Goal: Information Seeking & Learning: Get advice/opinions

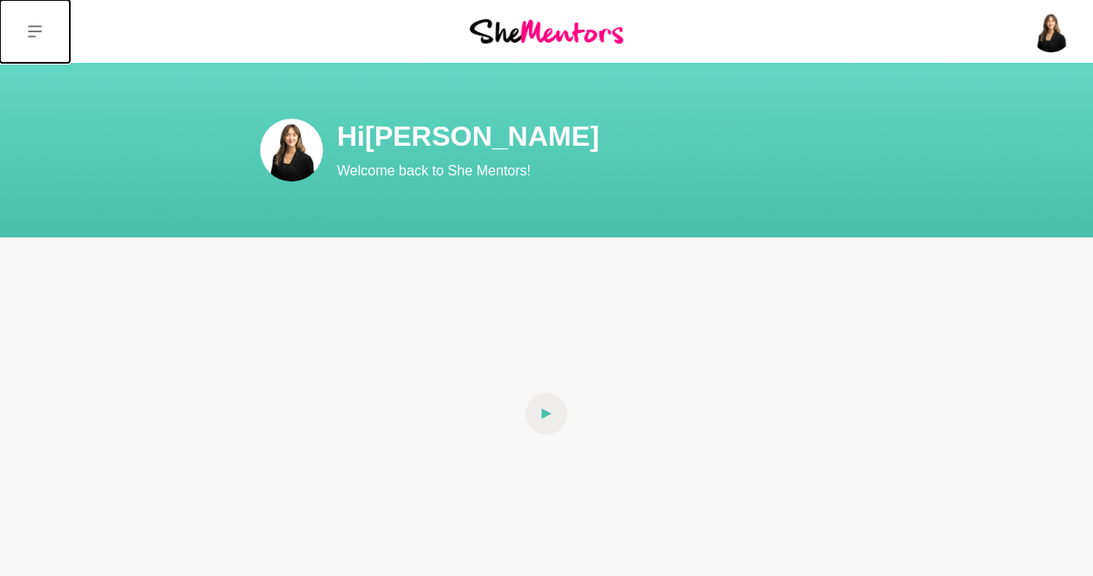
click at [31, 31] on icon at bounding box center [35, 31] width 14 height 12
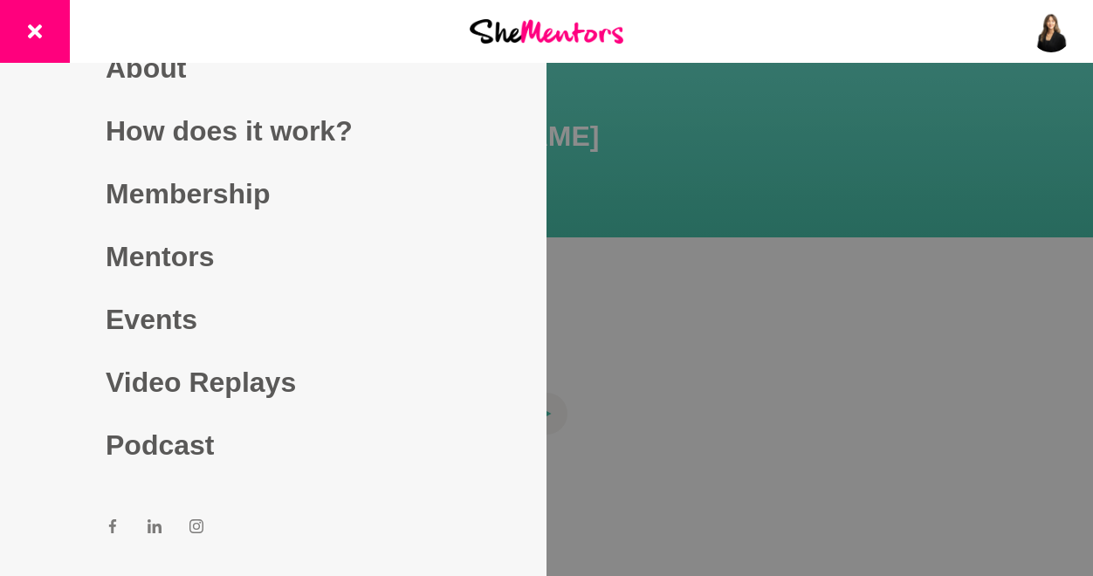
click at [175, 249] on link "Mentors" at bounding box center [273, 256] width 335 height 63
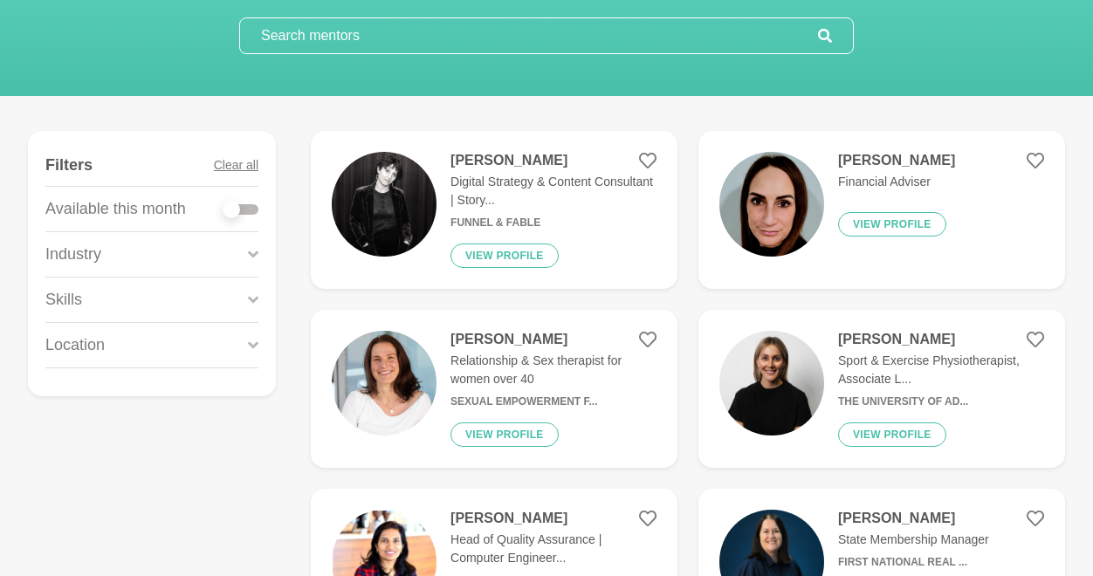
scroll to position [163, 0]
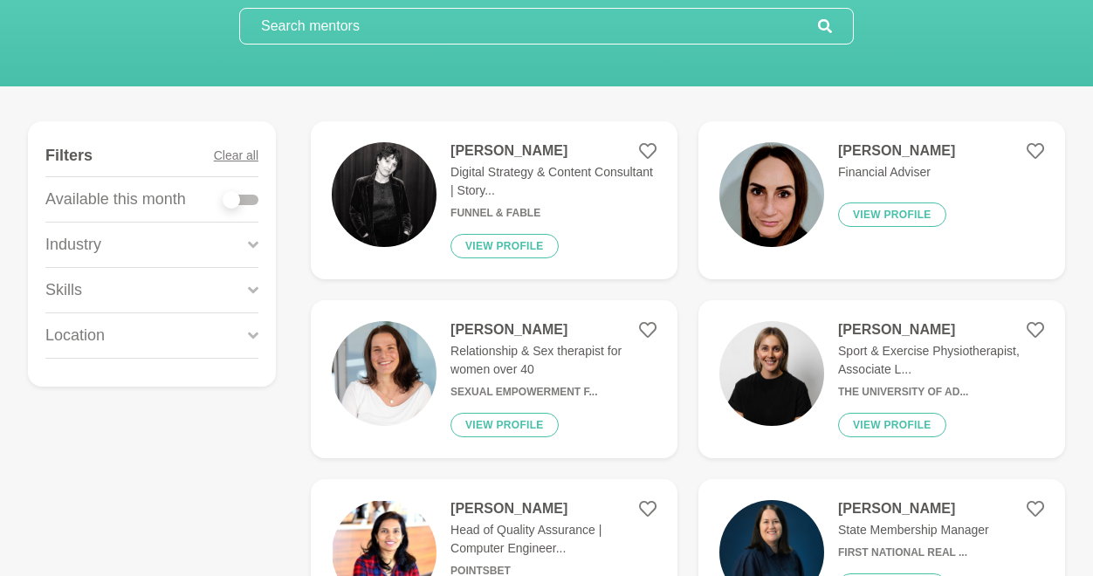
click at [184, 308] on div "Skills" at bounding box center [151, 290] width 213 height 45
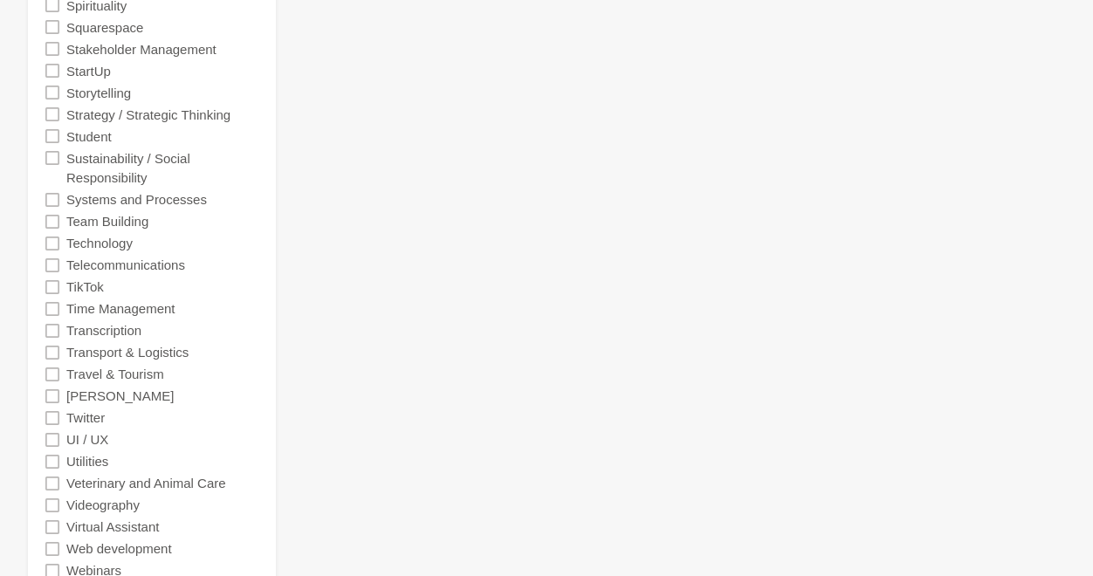
scroll to position [3835, 0]
click at [148, 387] on div "Trello" at bounding box center [151, 398] width 213 height 22
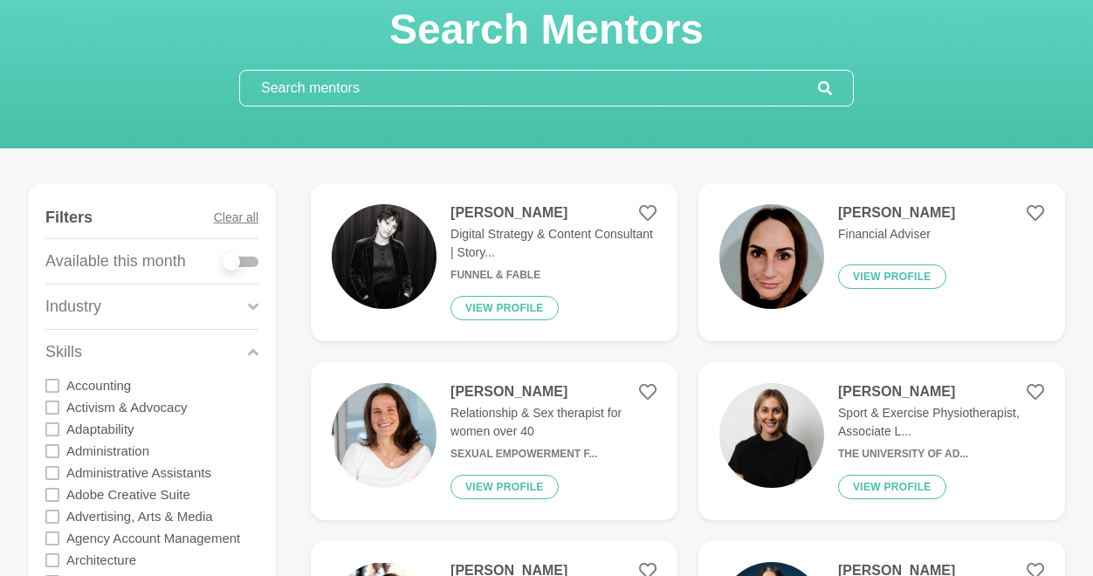
scroll to position [98, 0]
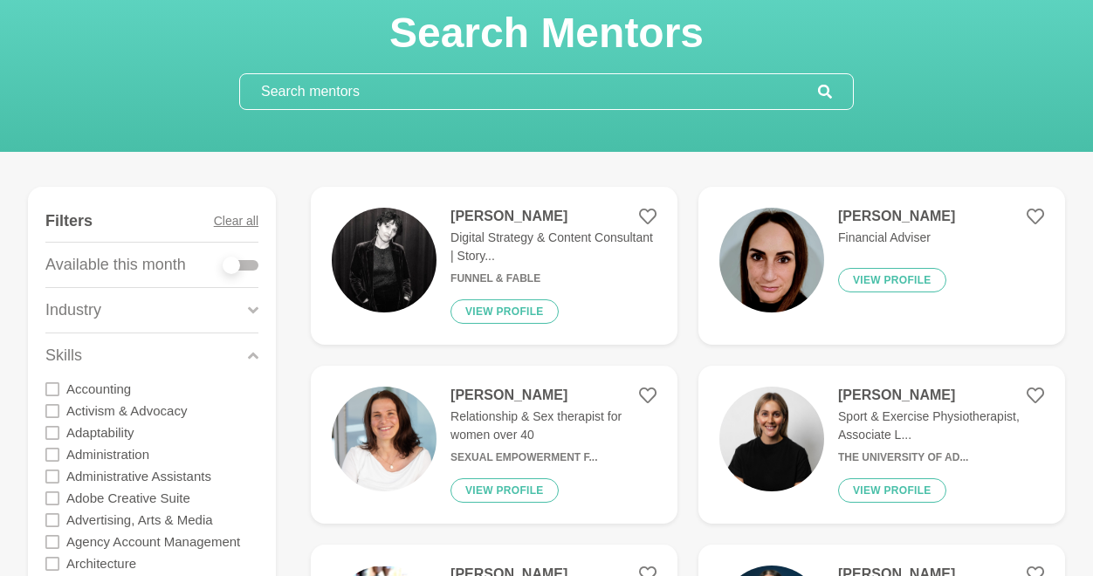
click at [527, 86] on input "text" at bounding box center [529, 91] width 578 height 35
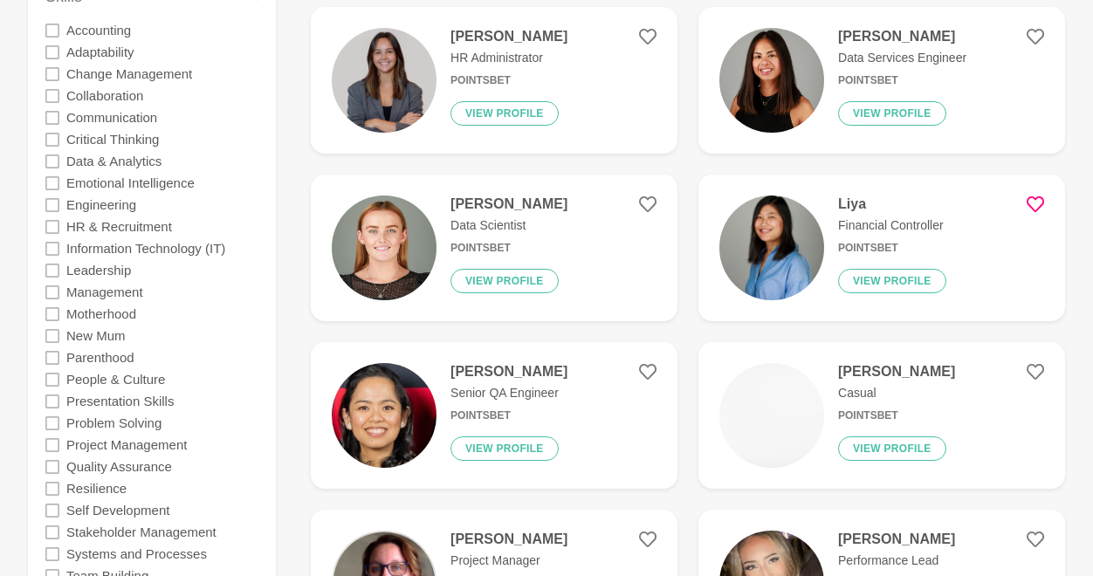
scroll to position [458, 0]
type input "pointsbet"
click at [527, 86] on div "Zara Nevett HR Administrator PointsBet View profile" at bounding box center [502, 79] width 131 height 105
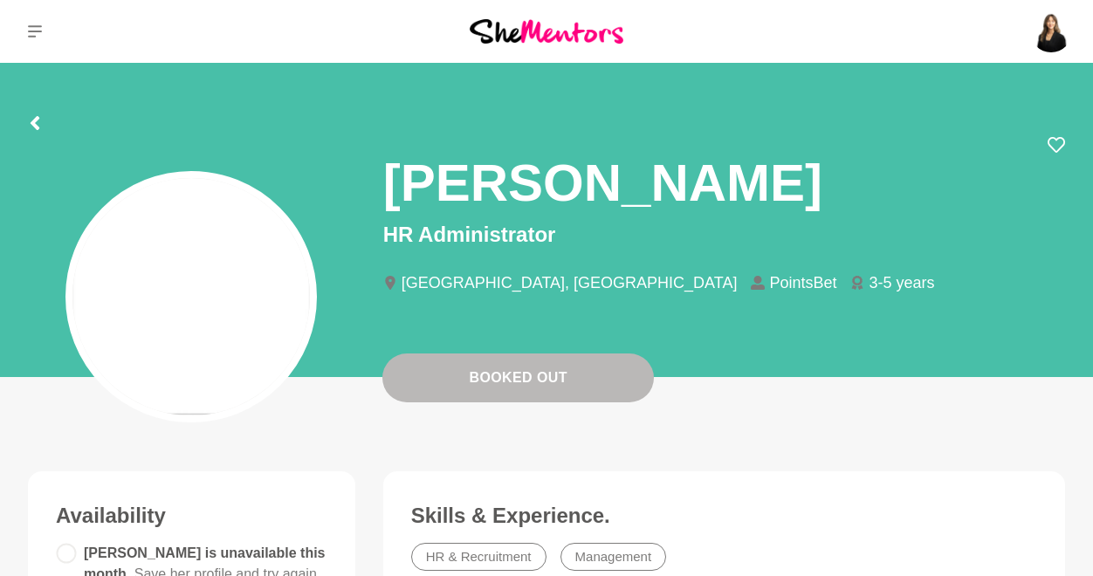
scroll to position [24, 0]
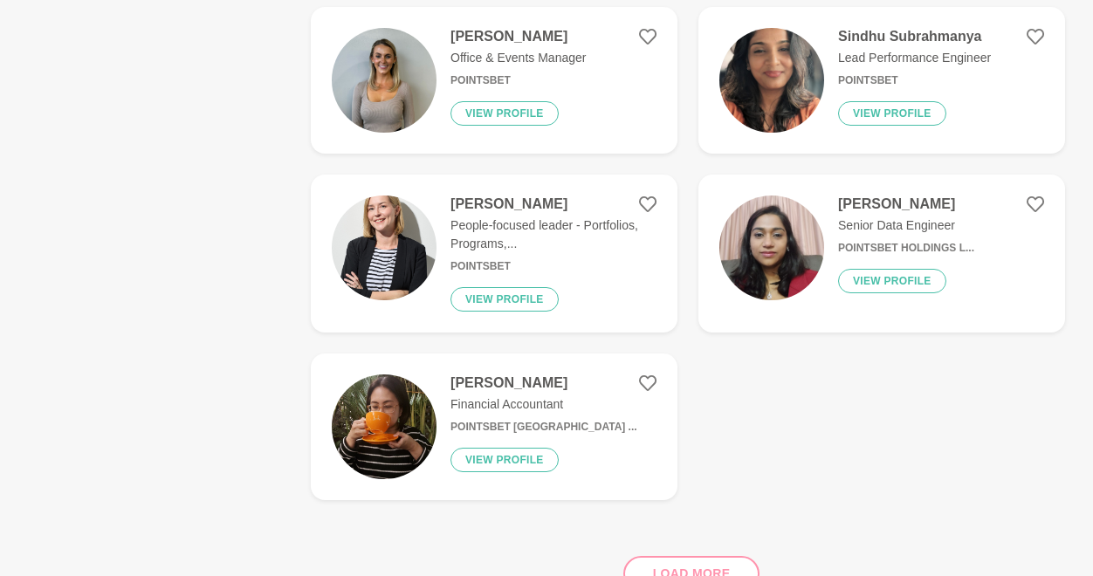
scroll to position [1478, 0]
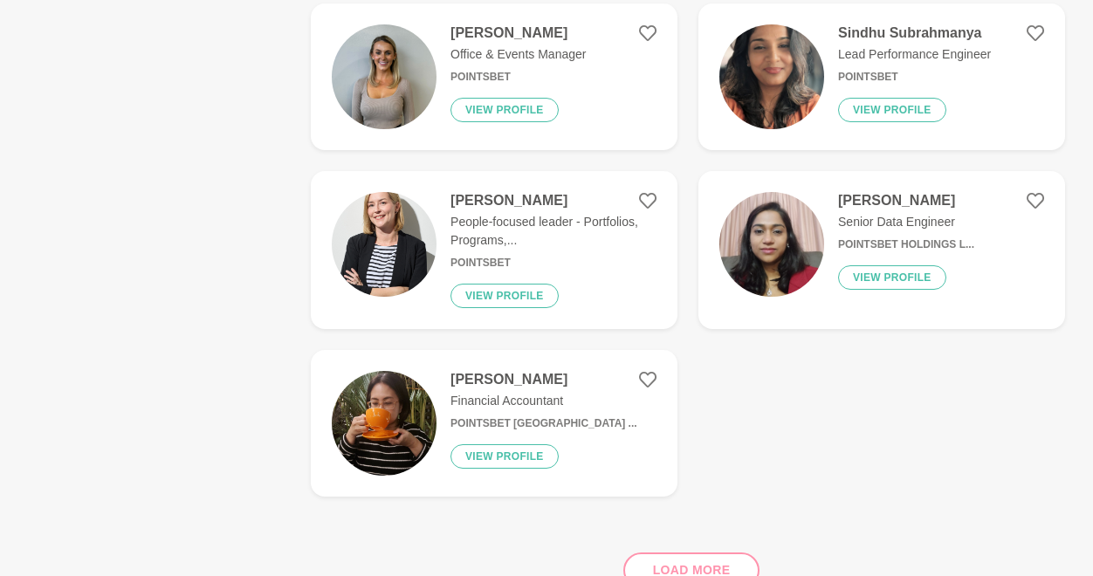
click at [534, 213] on p "People-focused leader - Portfolios, Programs,..." at bounding box center [554, 231] width 206 height 37
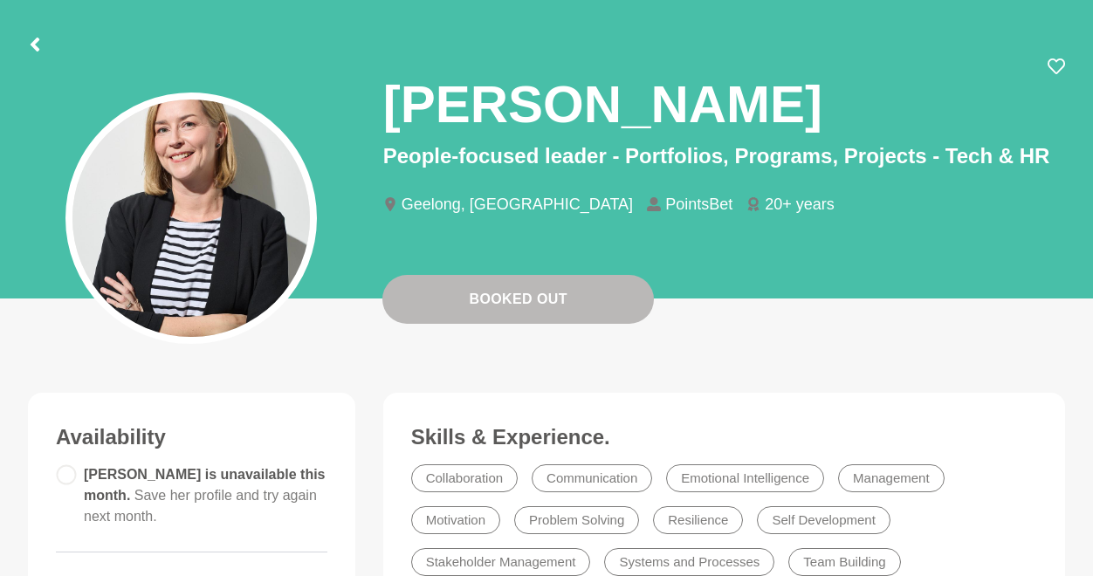
scroll to position [80, 0]
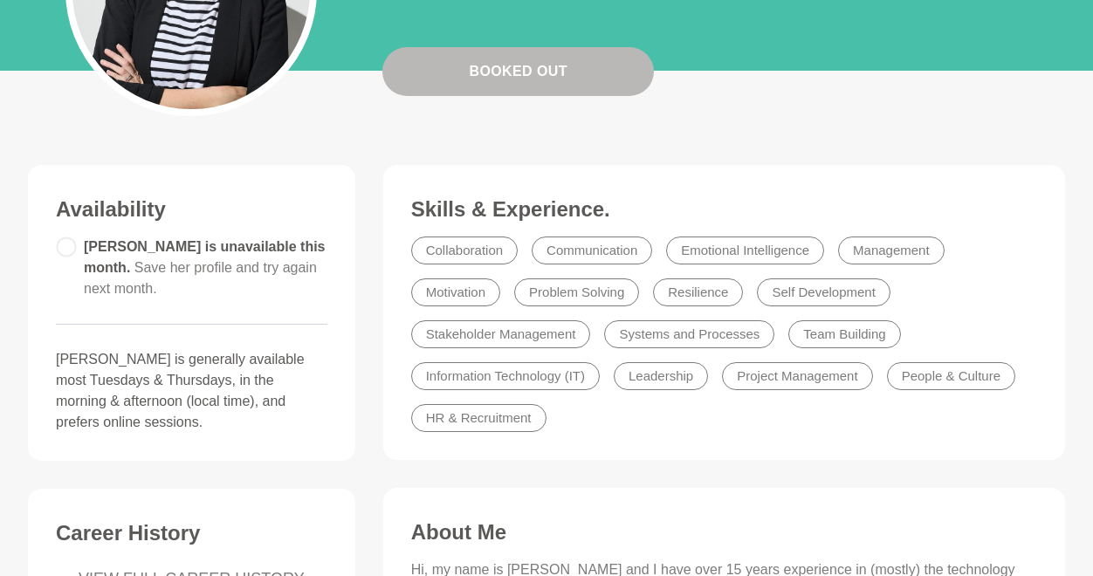
click at [846, 408] on ul "Collaboration Communication Emotional Intelligence Management Motivation Proble…" at bounding box center [724, 335] width 640 height 210
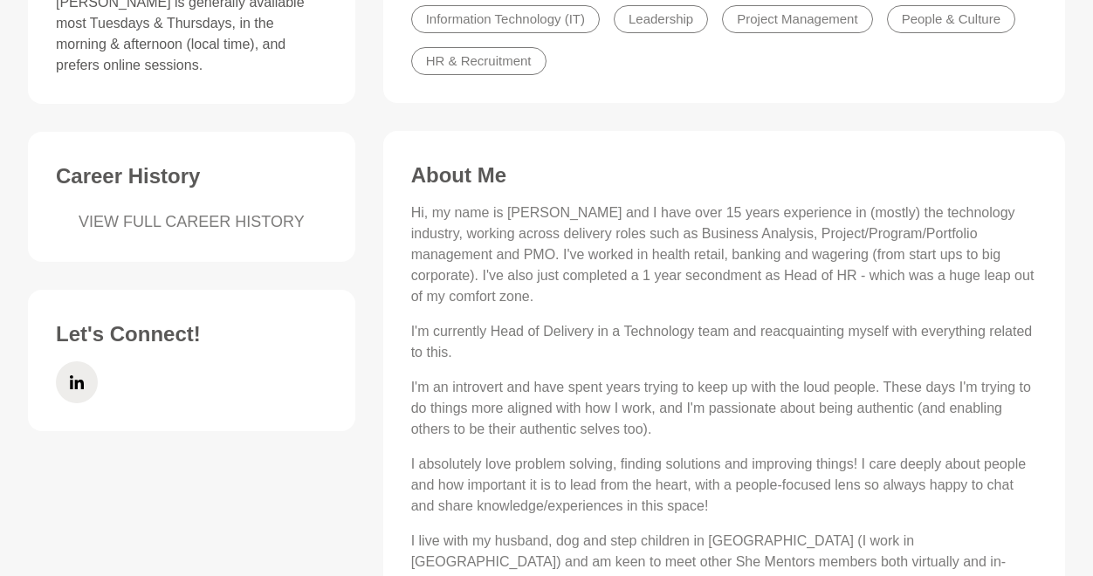
click at [846, 408] on p "I'm an introvert and have spent years trying to keep up with the loud people. T…" at bounding box center [724, 408] width 626 height 63
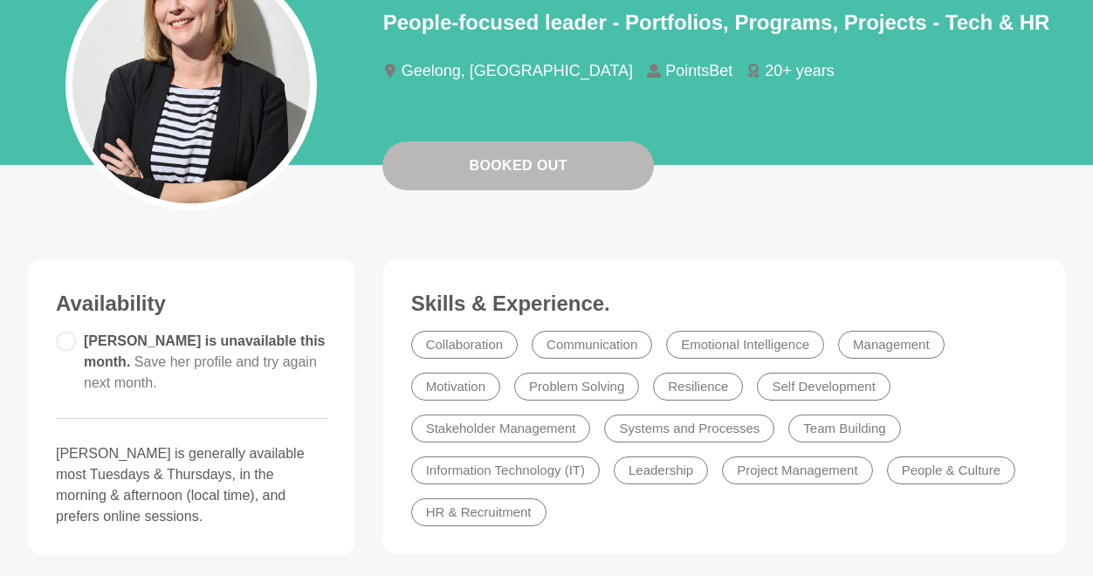
scroll to position [0, 0]
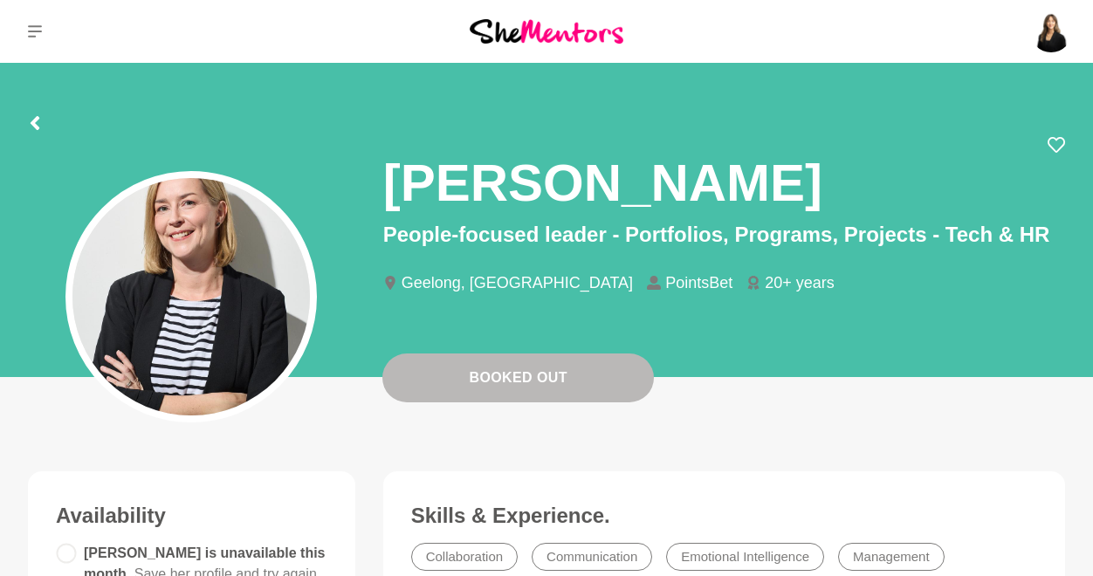
click at [32, 113] on div at bounding box center [35, 120] width 14 height 31
click at [31, 127] on icon at bounding box center [35, 123] width 14 height 14
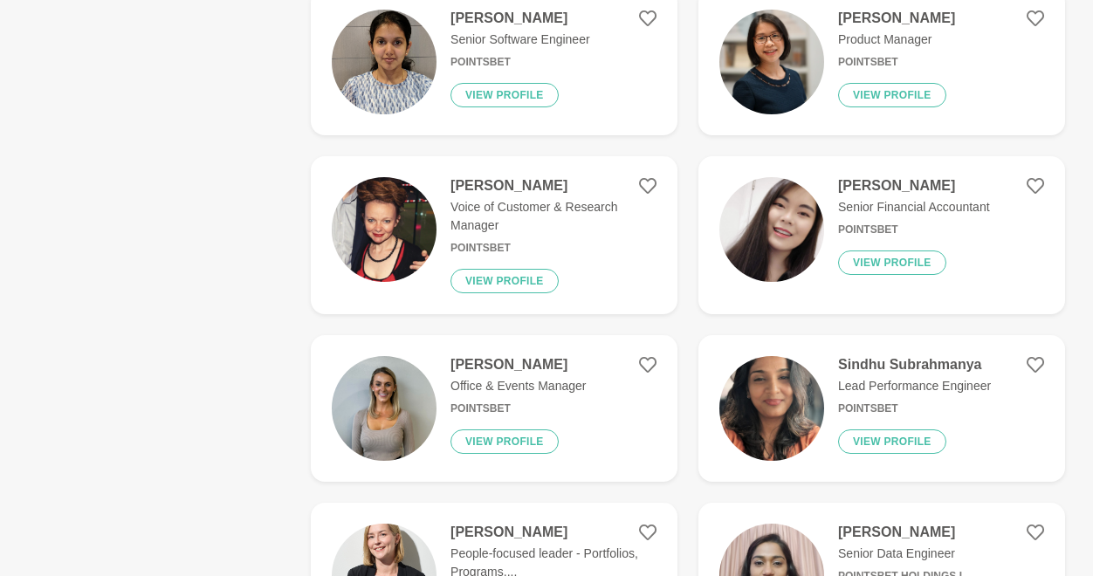
scroll to position [1197, 0]
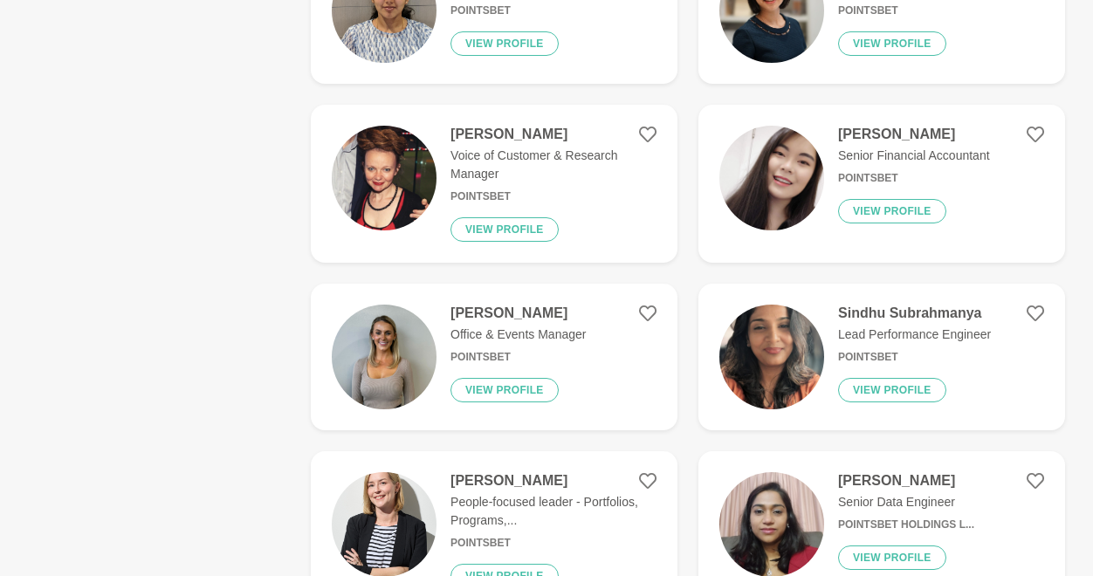
click at [495, 327] on p "Office & Events Manager" at bounding box center [518, 335] width 135 height 18
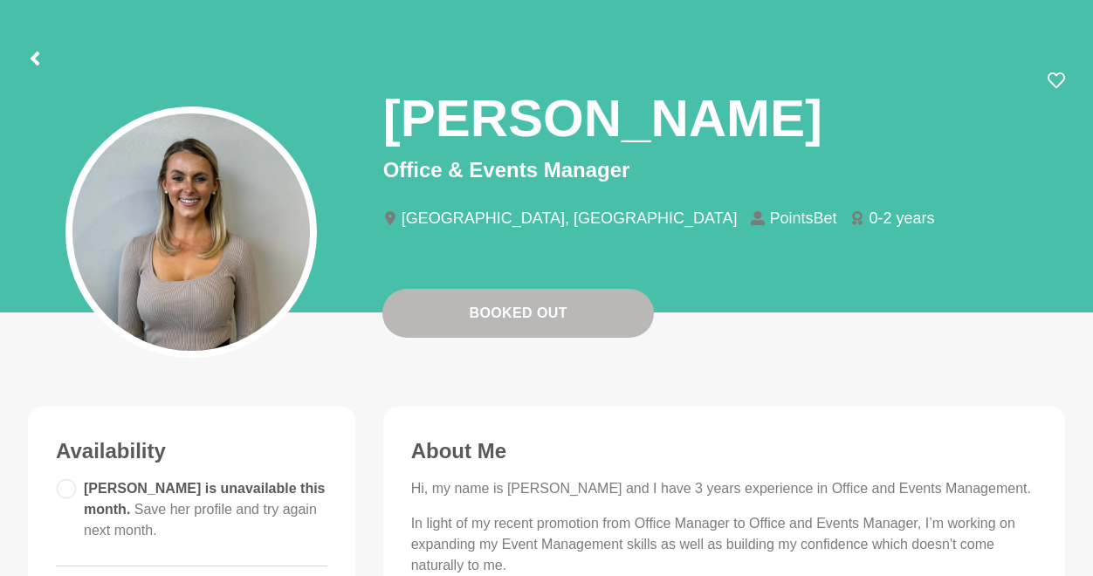
scroll to position [62, 0]
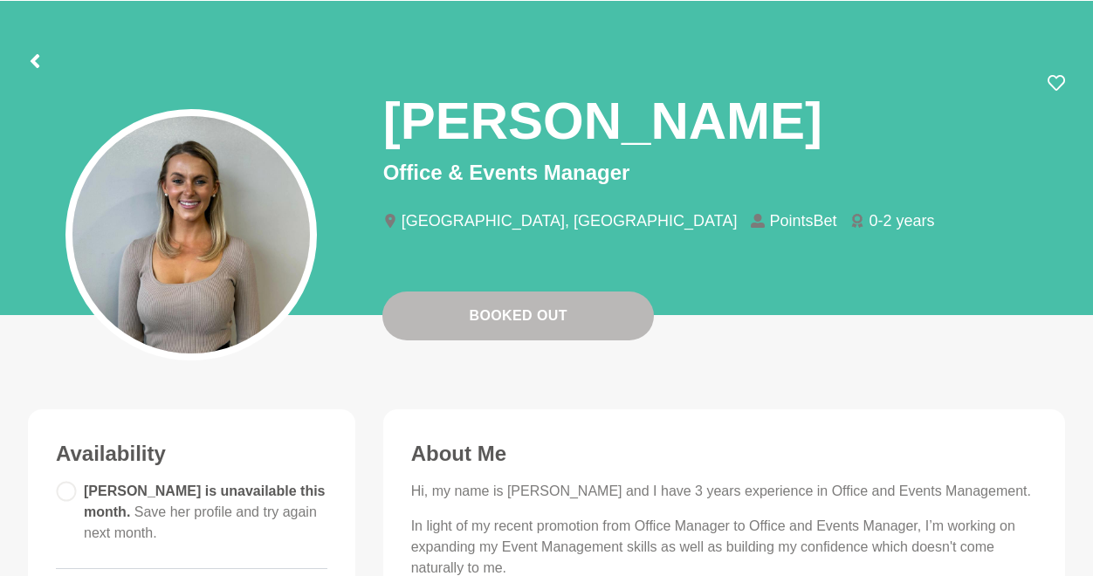
click at [36, 46] on div at bounding box center [35, 58] width 14 height 31
click at [36, 57] on icon at bounding box center [35, 61] width 9 height 14
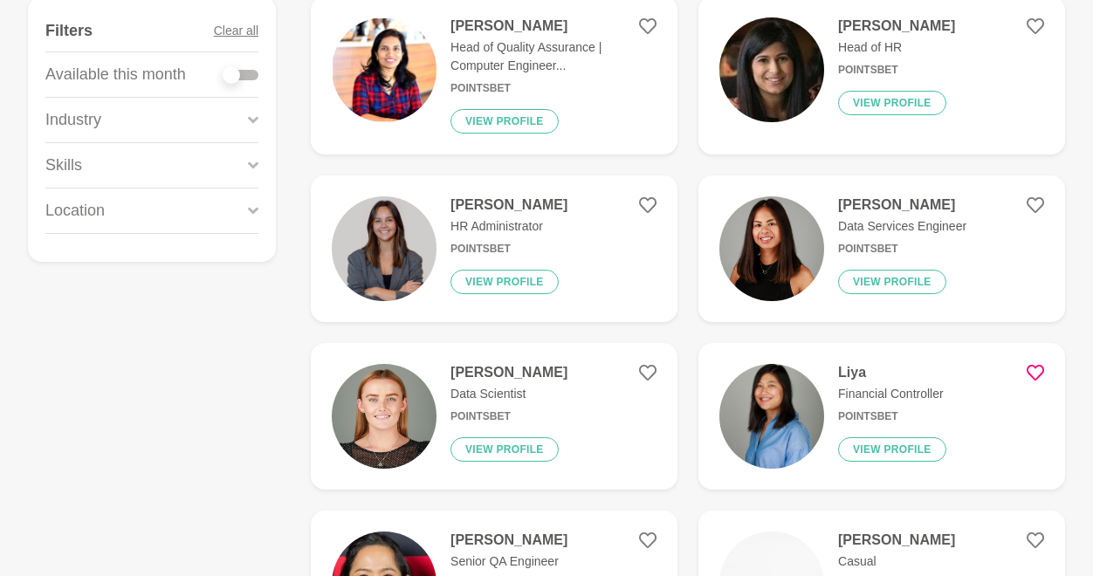
scroll to position [334, 0]
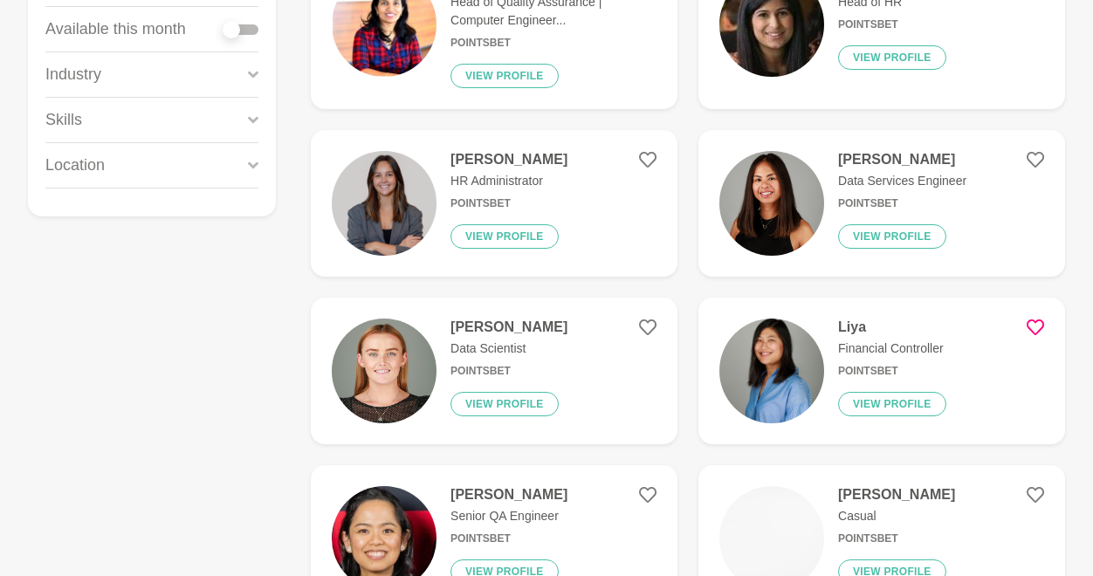
click at [478, 163] on h4 "Zara Nevett" at bounding box center [509, 159] width 117 height 17
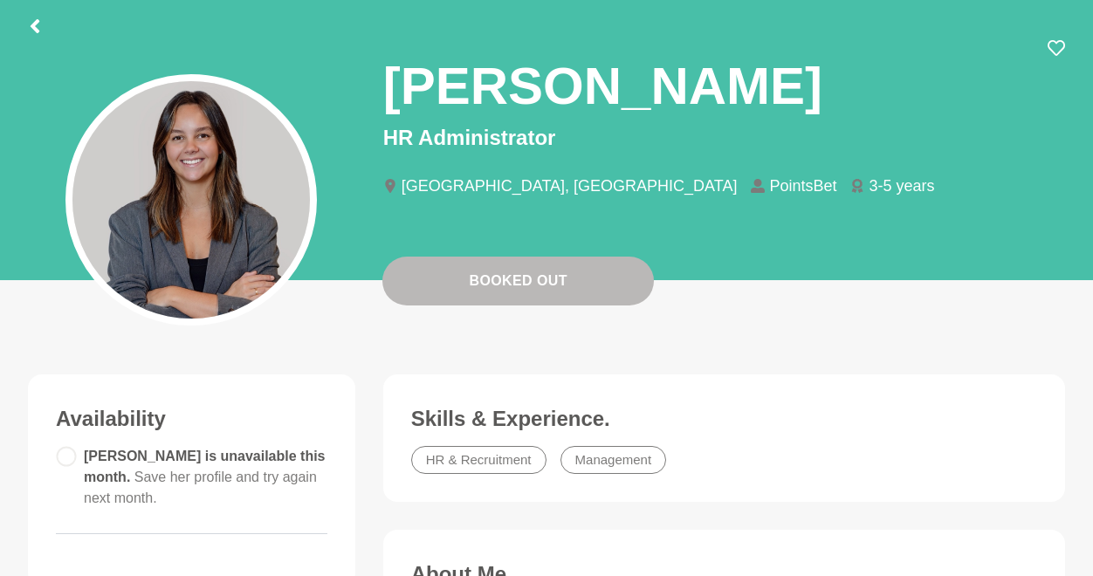
scroll to position [93, 0]
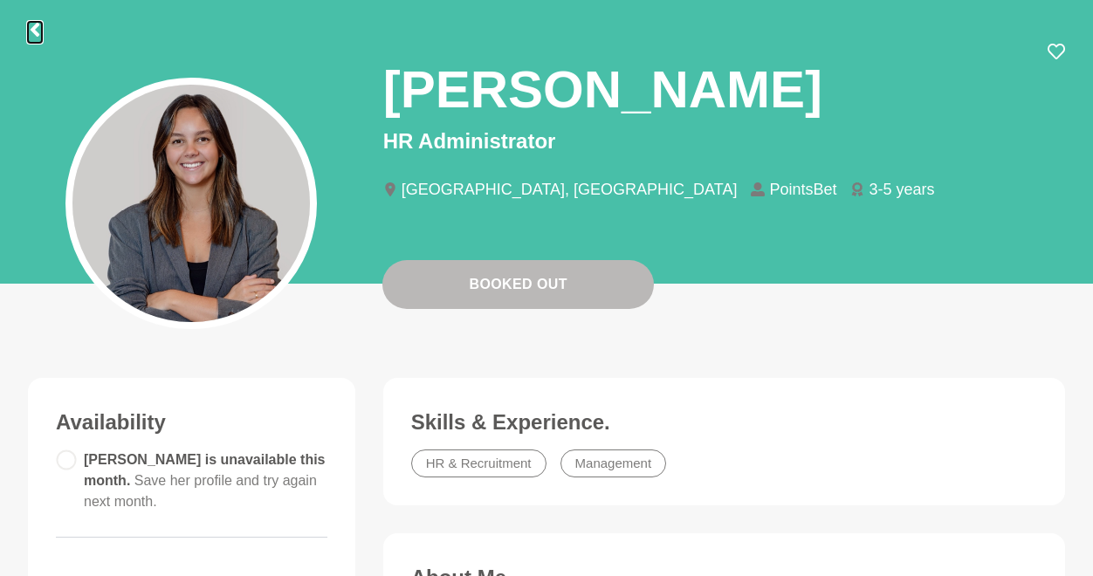
click at [38, 22] on button at bounding box center [35, 32] width 14 height 21
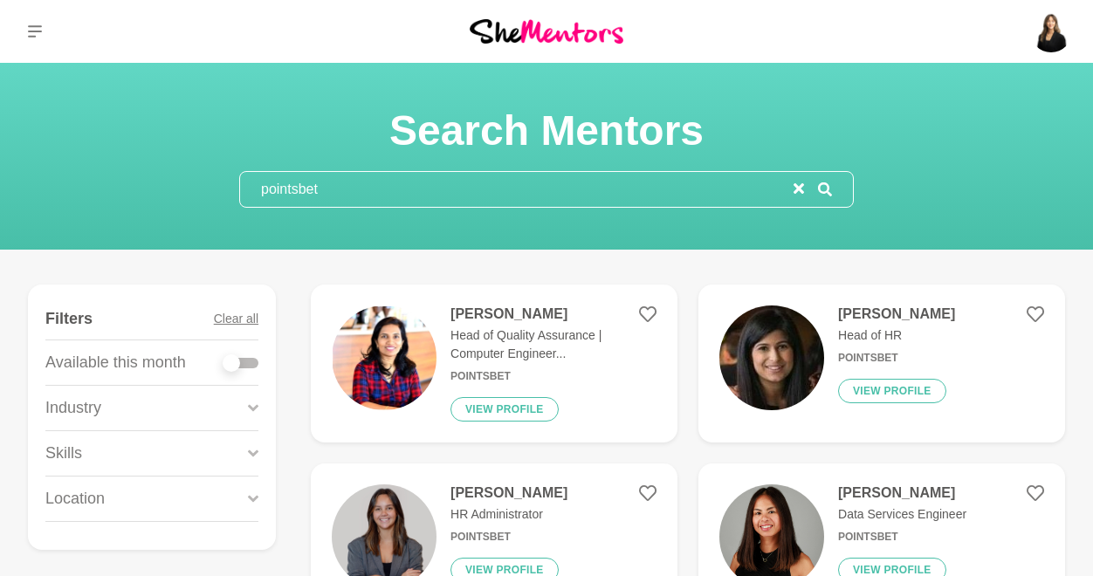
click at [334, 196] on input "pointsbet" at bounding box center [517, 189] width 554 height 35
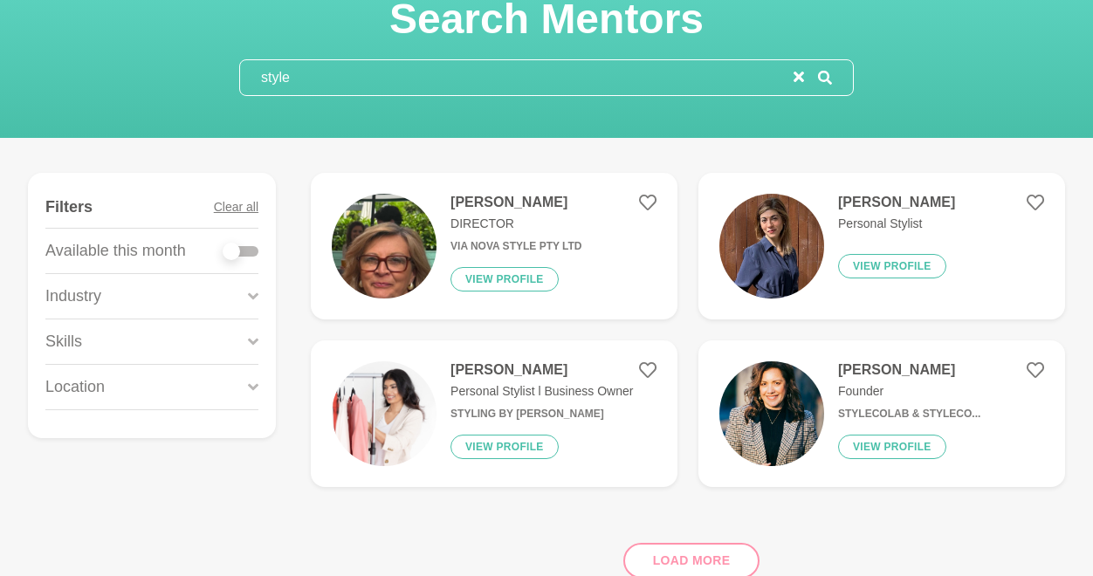
scroll to position [112, 0]
click at [869, 215] on p "Personal Stylist" at bounding box center [896, 224] width 117 height 18
click at [837, 357] on figure "Vicki Doufas Founder StyleColab & StyleCo... View profile" at bounding box center [882, 414] width 367 height 147
click at [479, 353] on figure "Jude Stevens Personal Stylist l Business Owner Styling by Lumiere View profile" at bounding box center [494, 414] width 367 height 147
click at [514, 68] on input "style" at bounding box center [517, 77] width 554 height 35
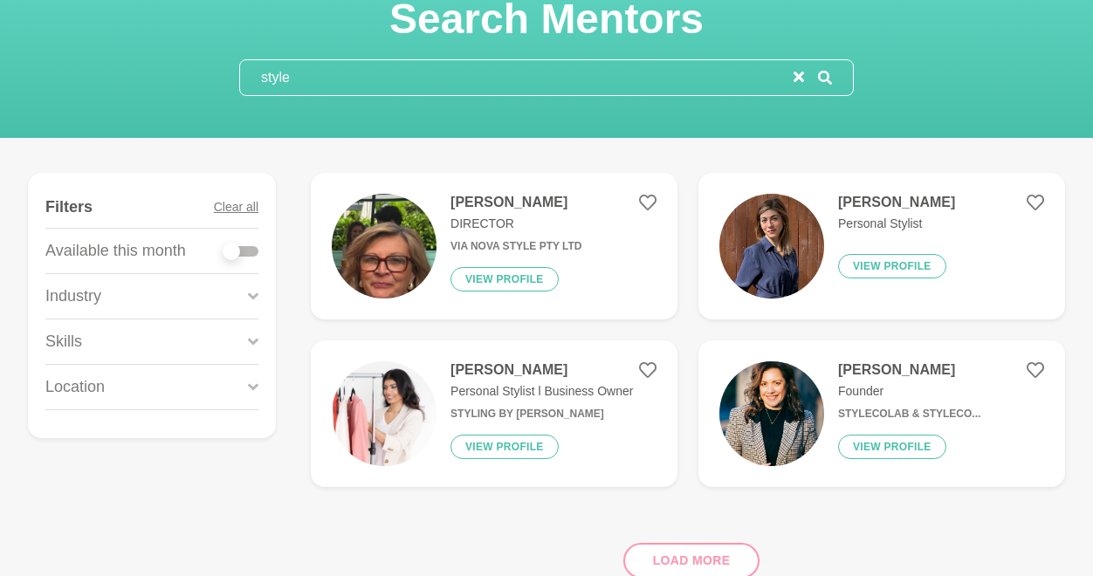
click at [514, 68] on input "style" at bounding box center [517, 77] width 554 height 35
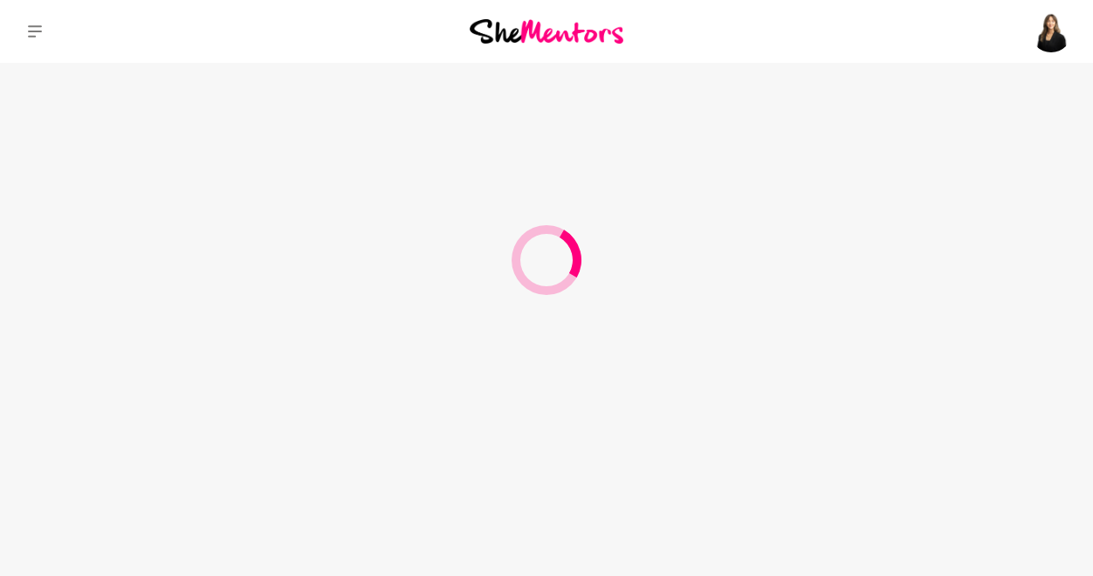
scroll to position [0, 0]
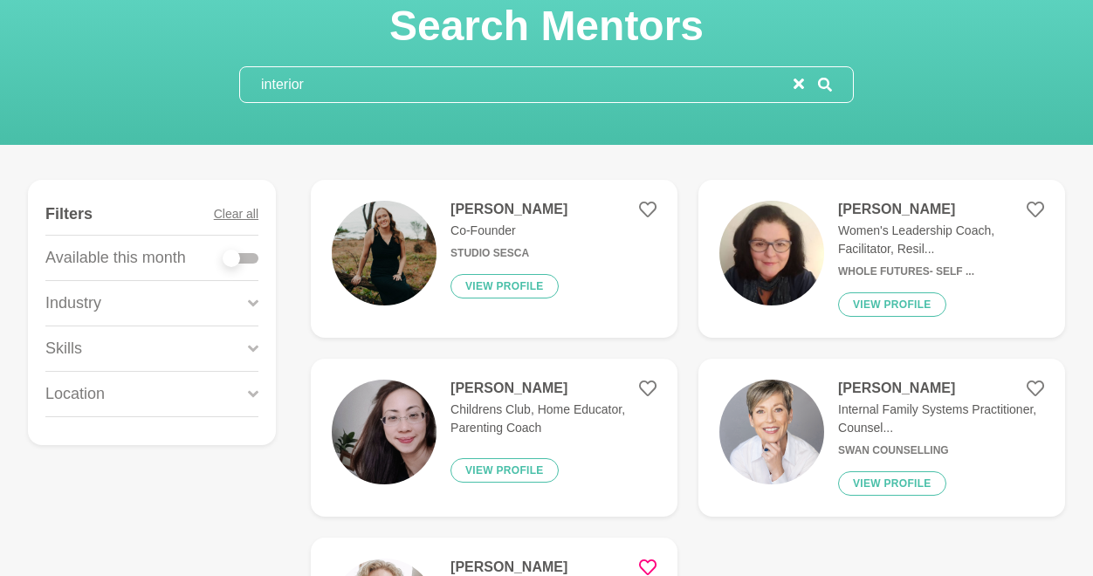
scroll to position [101, 0]
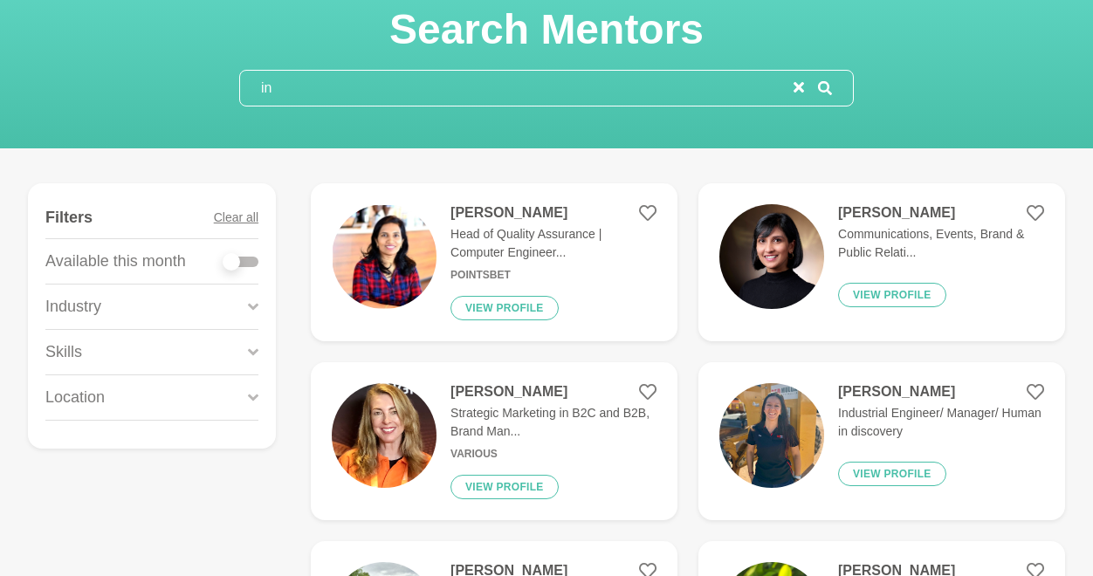
type input "i"
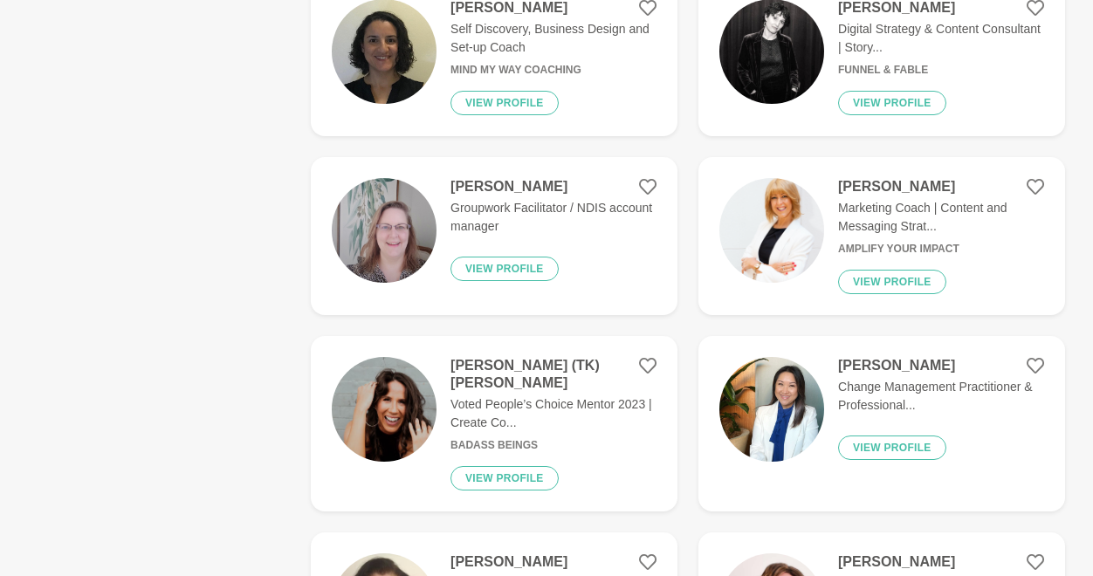
scroll to position [844, 0]
type input "design"
click at [480, 395] on p "Voted People’s Choice Mentor 2023 | Create Co..." at bounding box center [554, 413] width 206 height 37
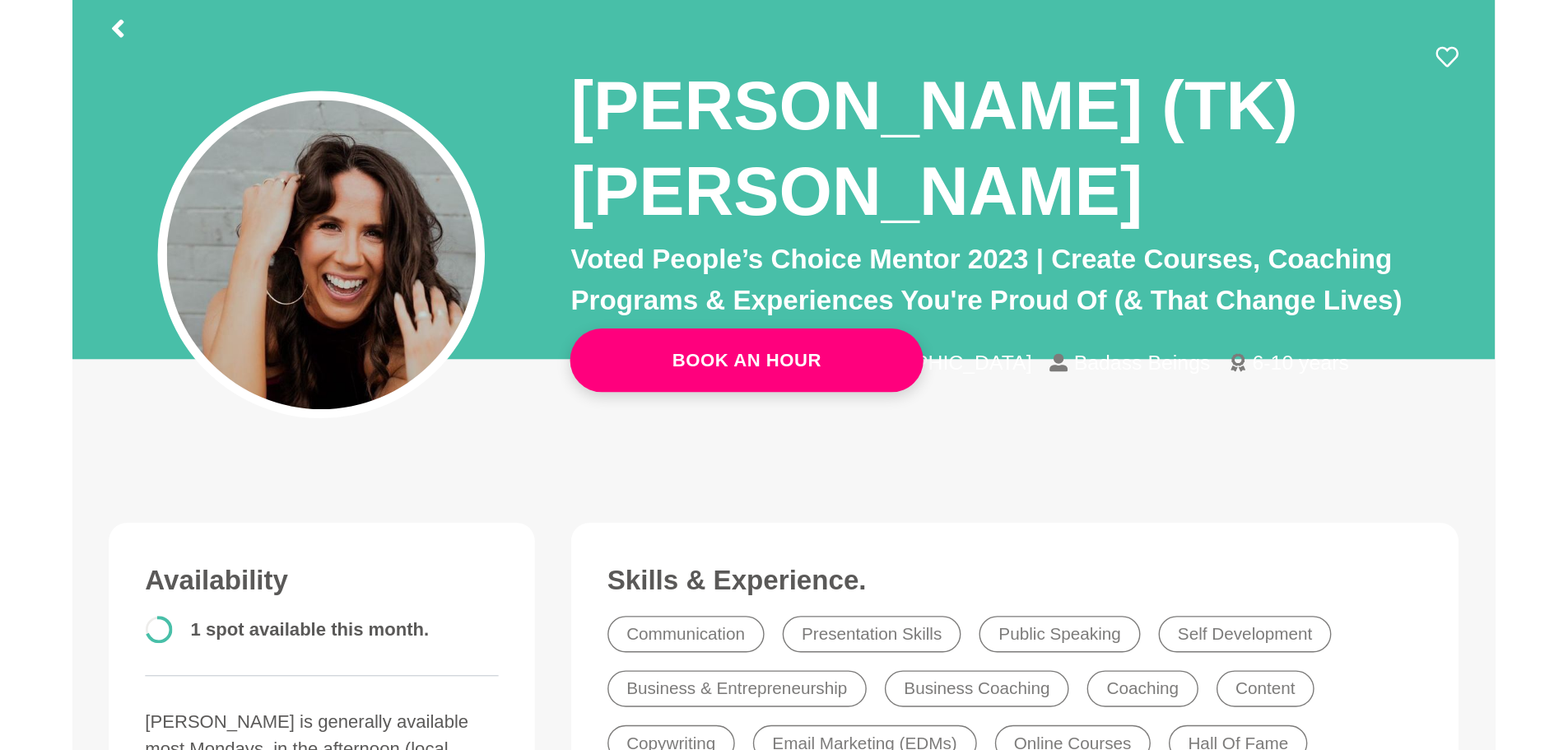
scroll to position [96, 0]
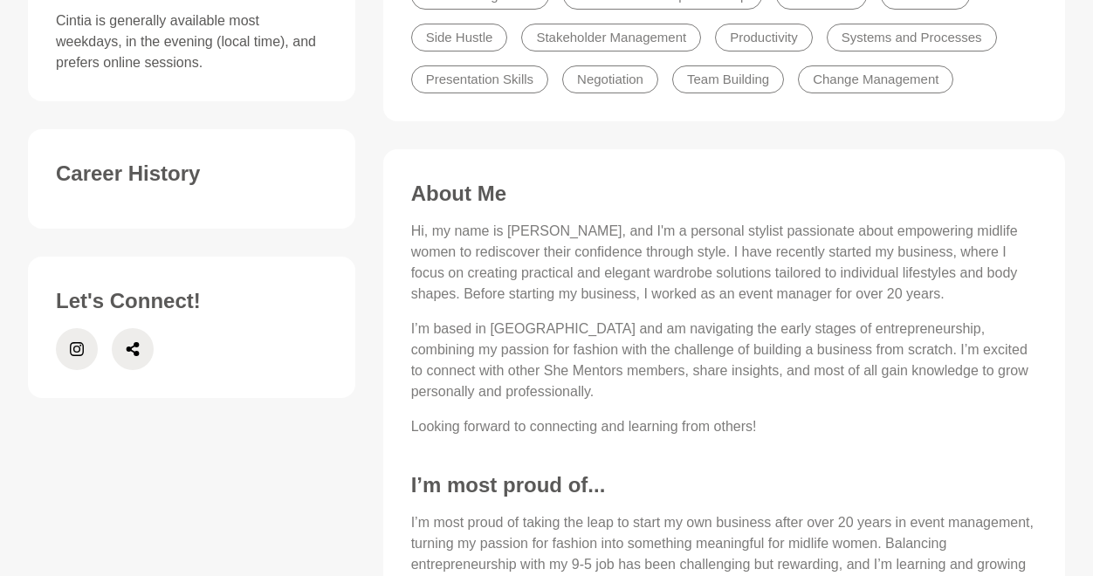
scroll to position [646, 0]
click at [637, 285] on p "Hi, my name is Cintia, and I'm a personal stylist passionate about empowering m…" at bounding box center [724, 262] width 626 height 84
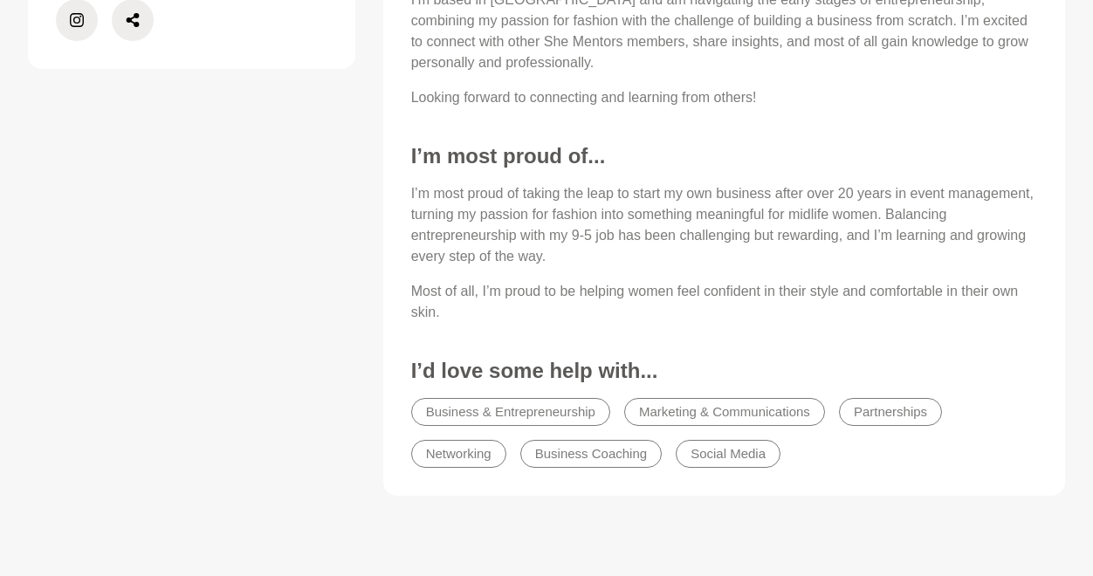
scroll to position [976, 0]
click at [637, 285] on p "Most of all, I’m proud to be helping women feel confident in their style and co…" at bounding box center [724, 300] width 626 height 42
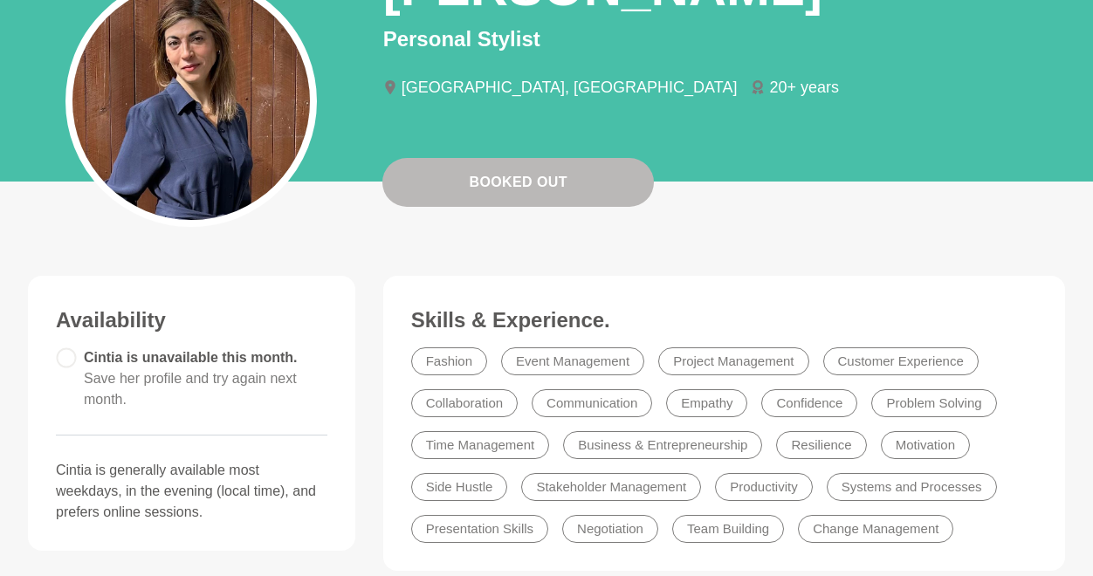
scroll to position [0, 0]
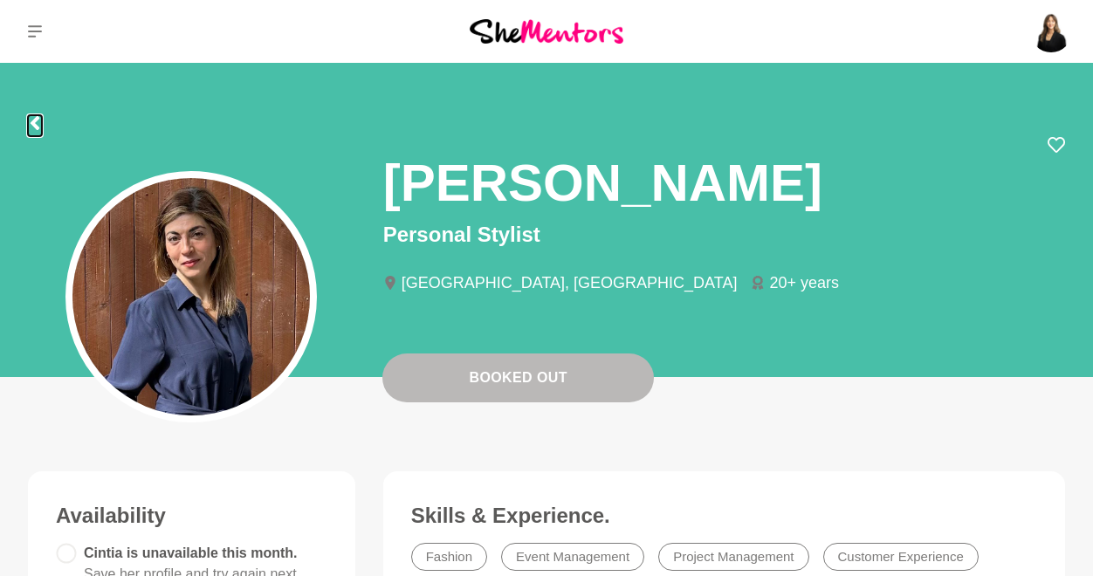
click at [39, 121] on icon at bounding box center [35, 123] width 14 height 14
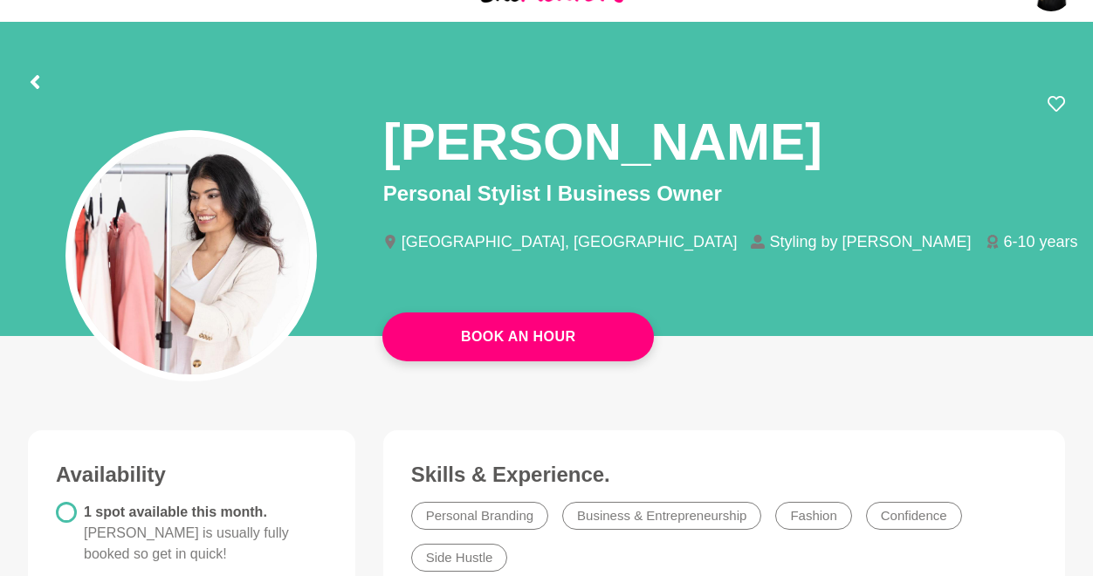
scroll to position [10, 0]
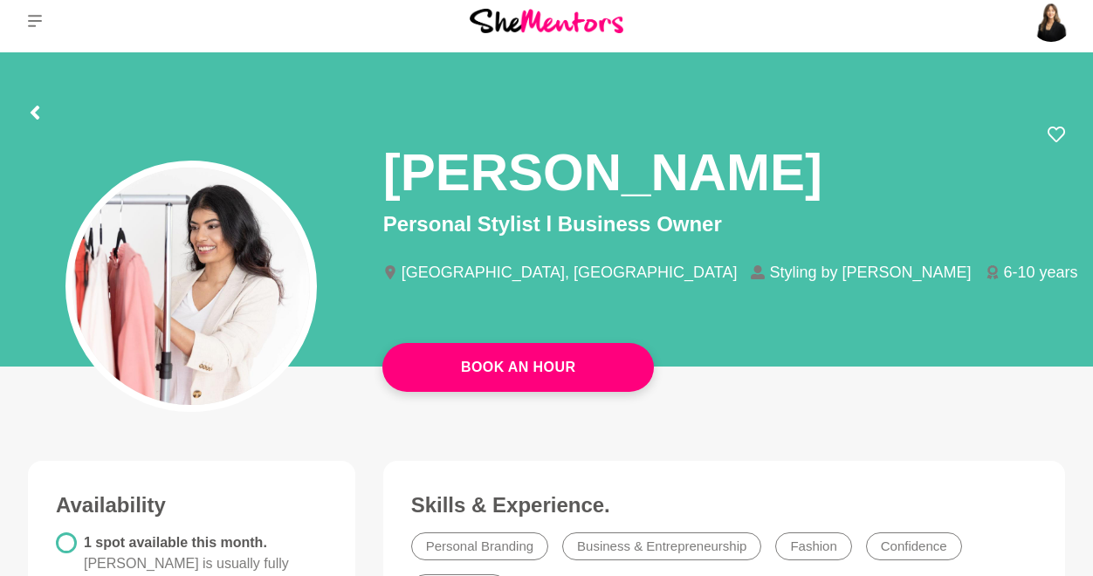
click at [1056, 134] on icon at bounding box center [1056, 134] width 17 height 17
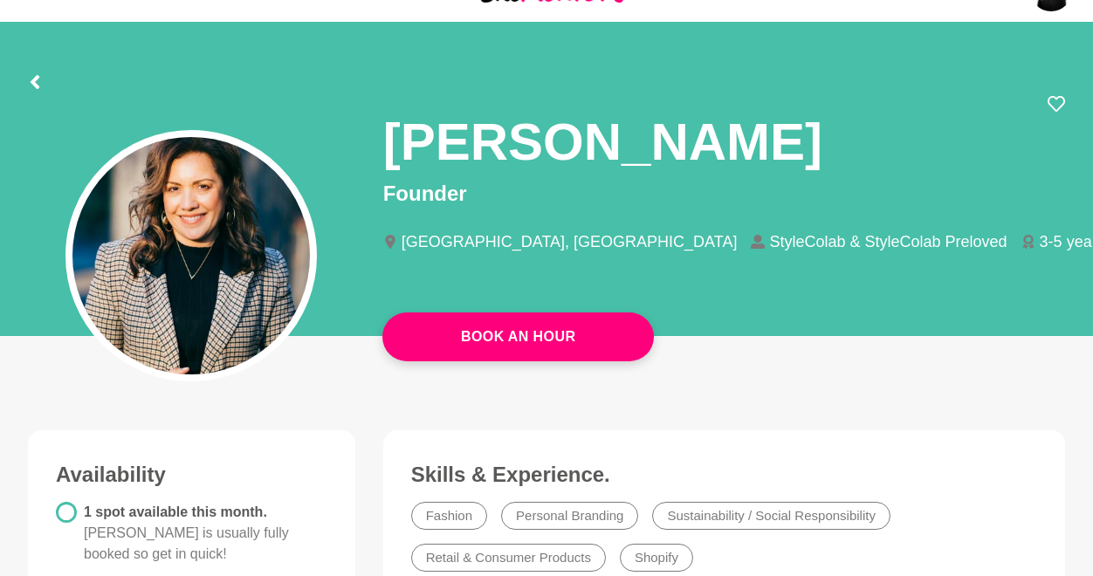
scroll to position [33, 0]
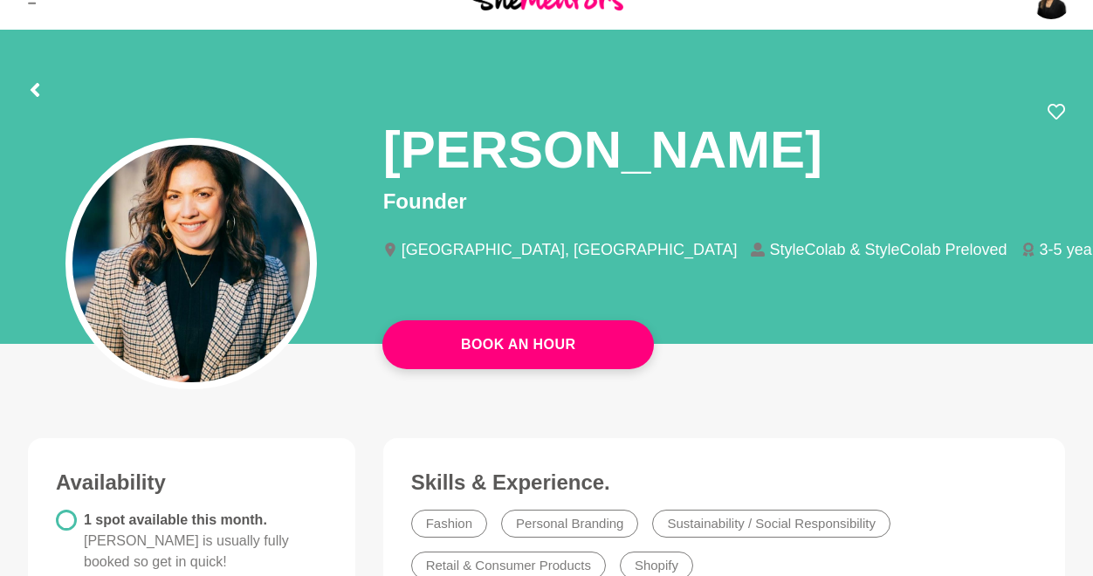
click at [1061, 105] on icon at bounding box center [1056, 112] width 17 height 16
